Goal: Transaction & Acquisition: Purchase product/service

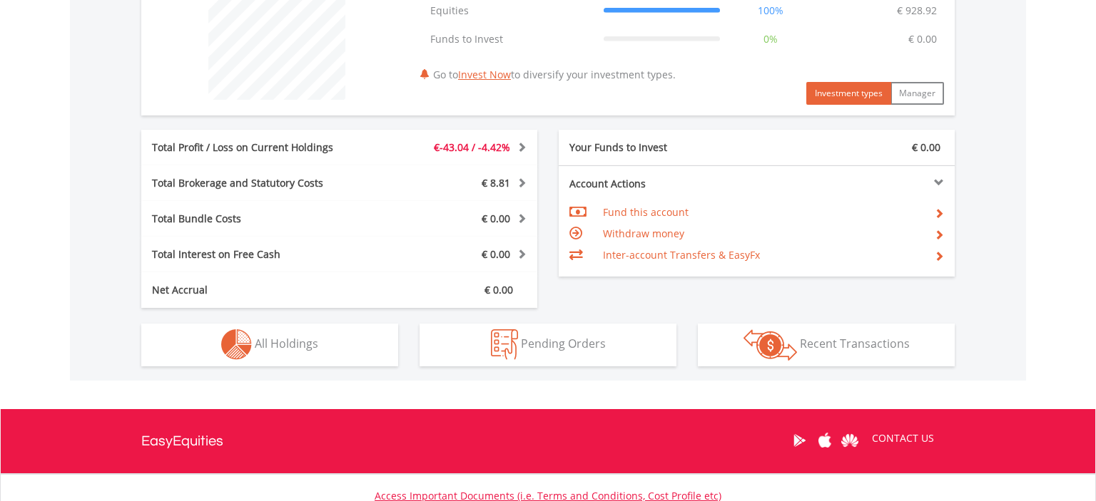
scroll to position [137, 271]
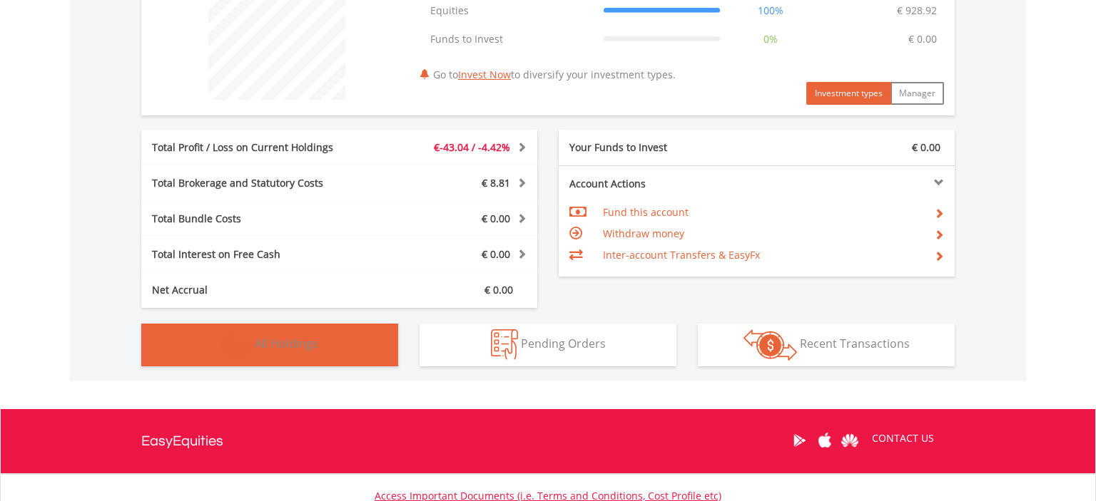
click at [258, 347] on span "All Holdings" at bounding box center [286, 344] width 63 height 16
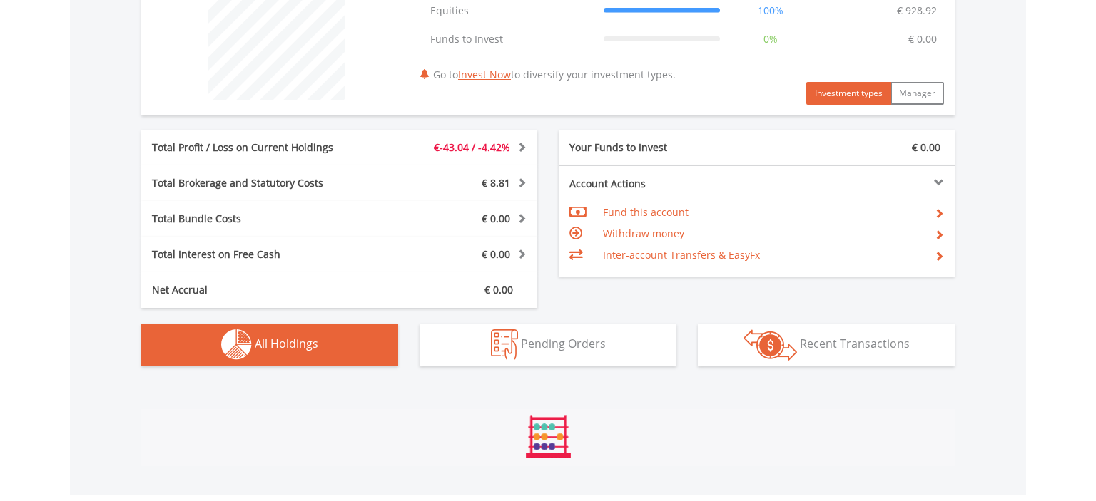
scroll to position [979, 0]
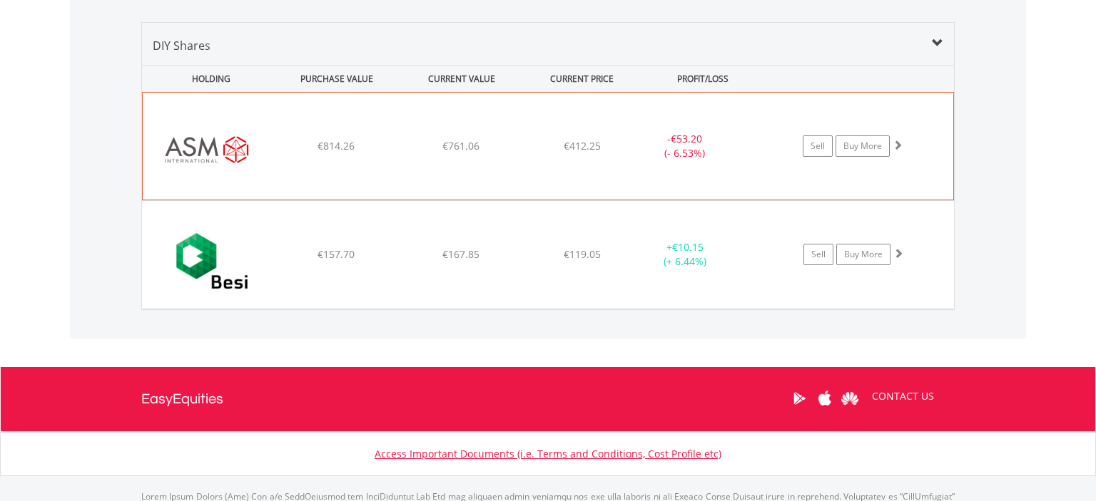
click at [319, 170] on div "﻿ ASM International NV €814.26 €761.06 €412.25 - €53.20 (- 6.53%) Sell Buy More" at bounding box center [548, 146] width 810 height 107
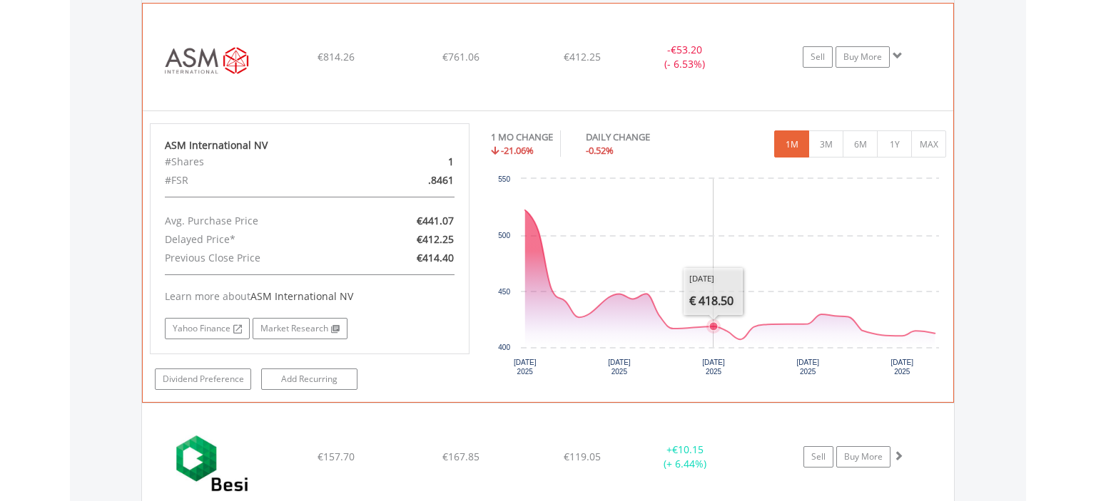
scroll to position [1056, 0]
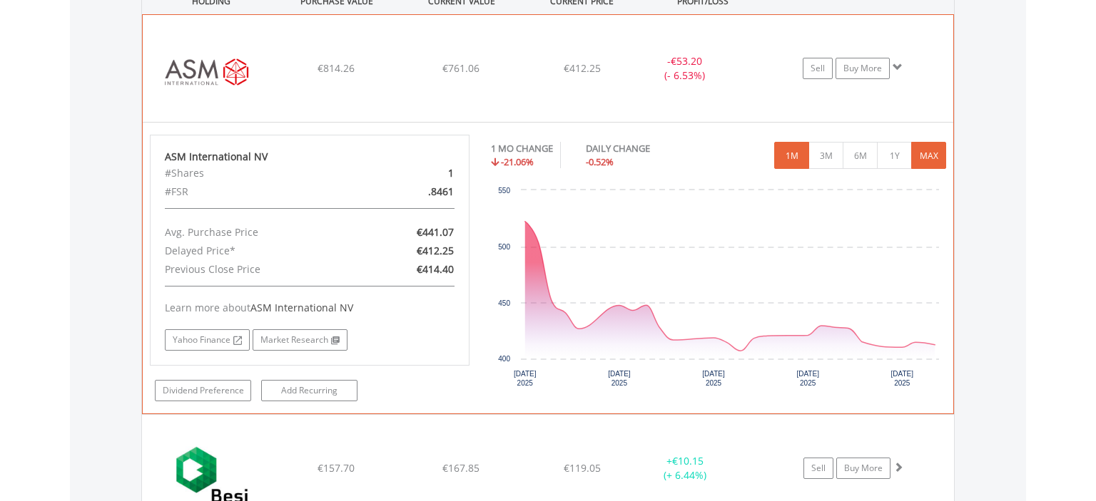
click at [920, 158] on button "MAX" at bounding box center [928, 155] width 35 height 27
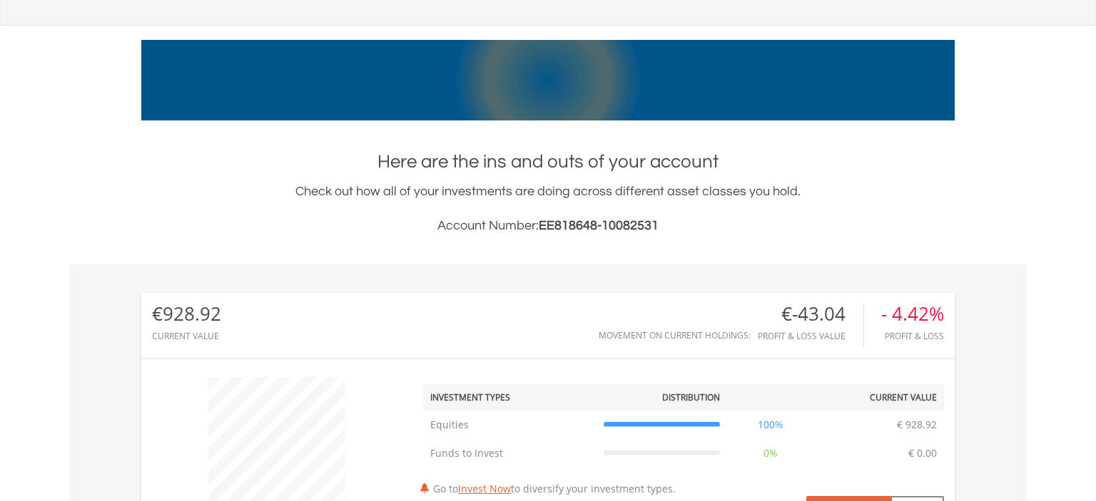
scroll to position [0, 0]
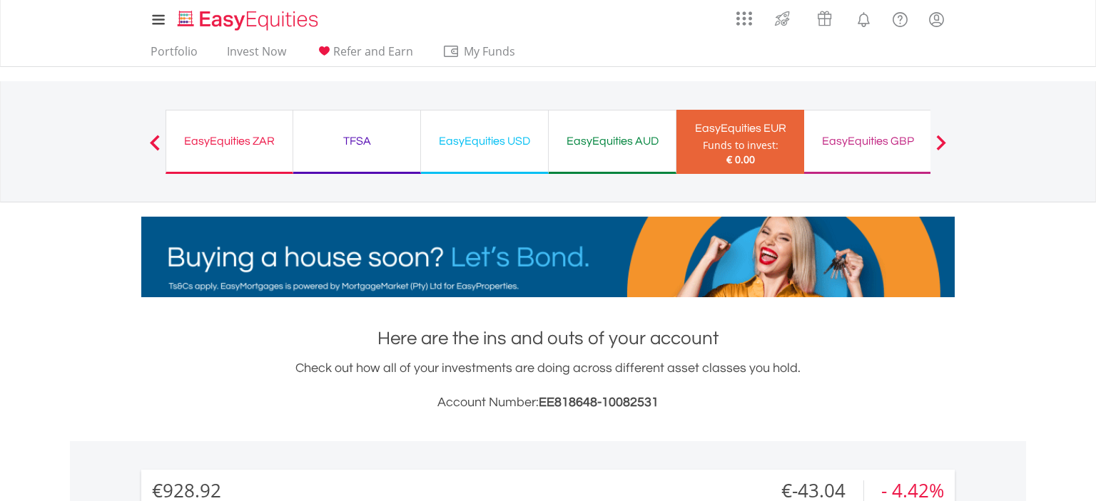
click at [198, 138] on div "EasyEquities ZAR" at bounding box center [229, 141] width 109 height 20
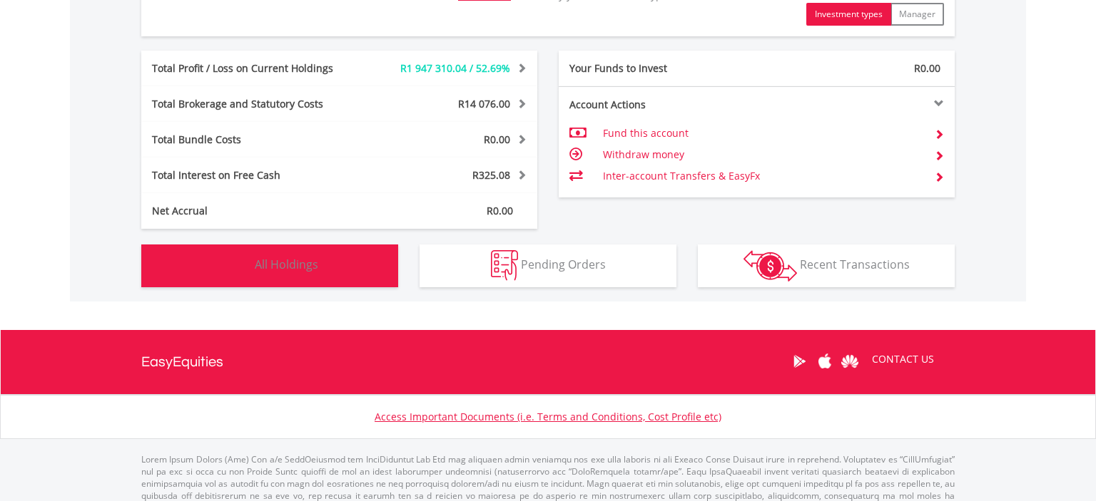
click at [298, 268] on span "All Holdings" at bounding box center [286, 265] width 63 height 16
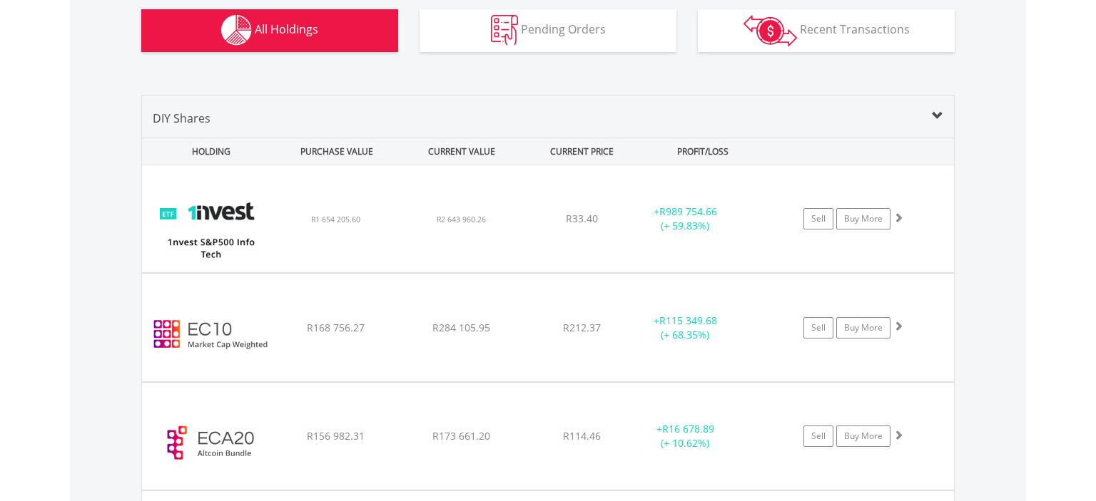
scroll to position [931, 0]
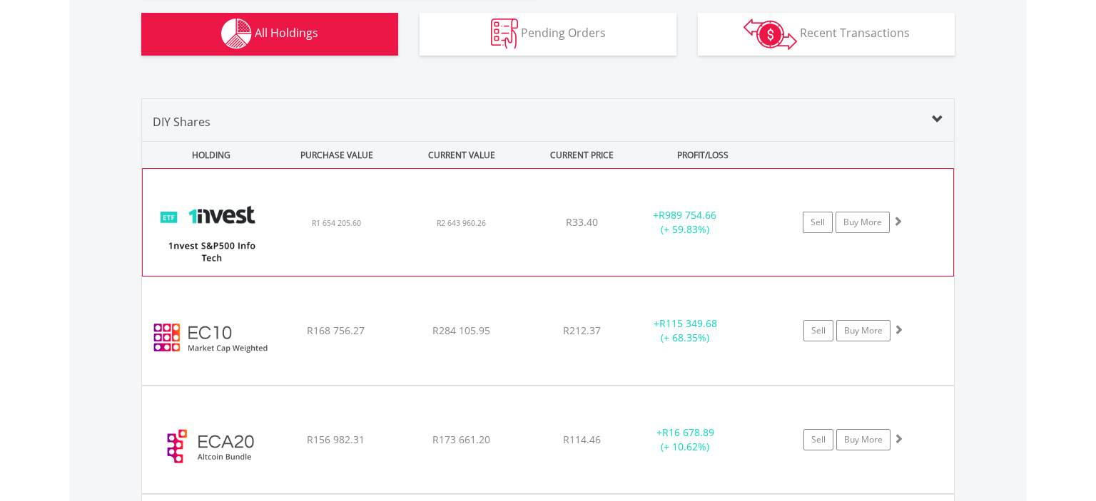
click at [430, 260] on div "﻿ 1nvest S&P500 Info Tech Index Feeder ETF R1 654 205.60 R2 643 960.26 R33.40 +…" at bounding box center [548, 222] width 810 height 107
